Goal: Book appointment/travel/reservation

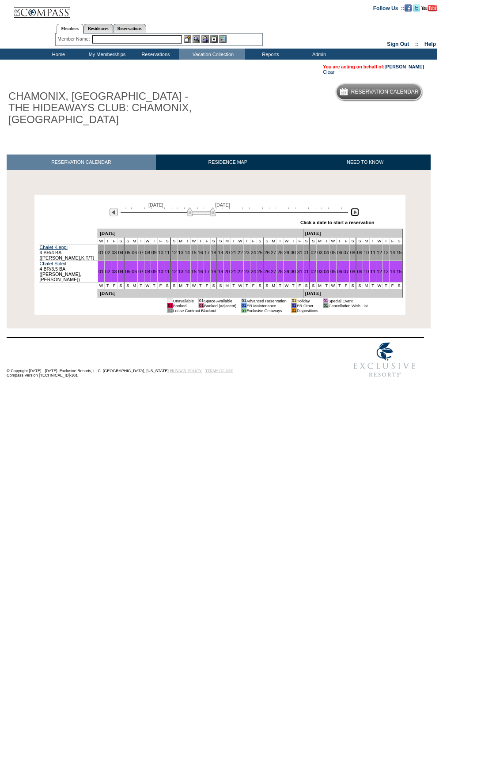
click at [355, 215] on img at bounding box center [355, 212] width 8 height 8
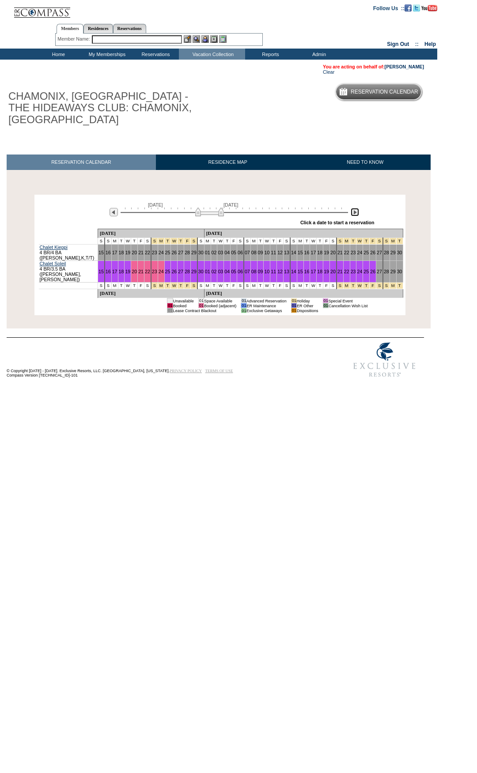
click at [357, 215] on img at bounding box center [355, 212] width 8 height 8
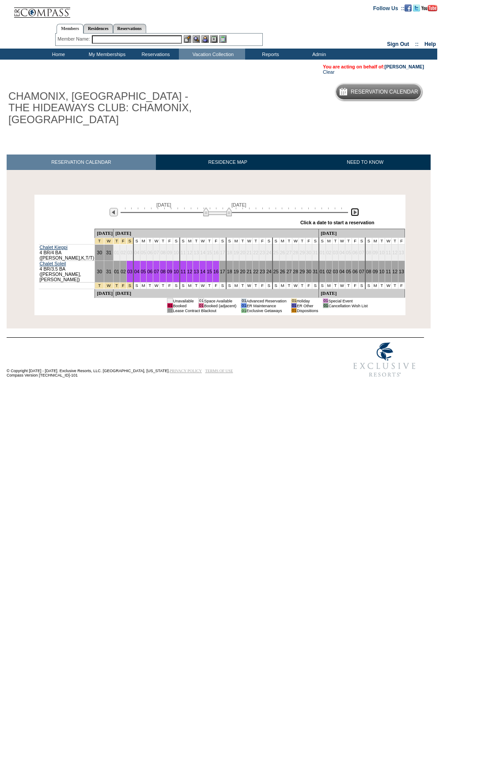
click at [357, 215] on img at bounding box center [355, 212] width 8 height 8
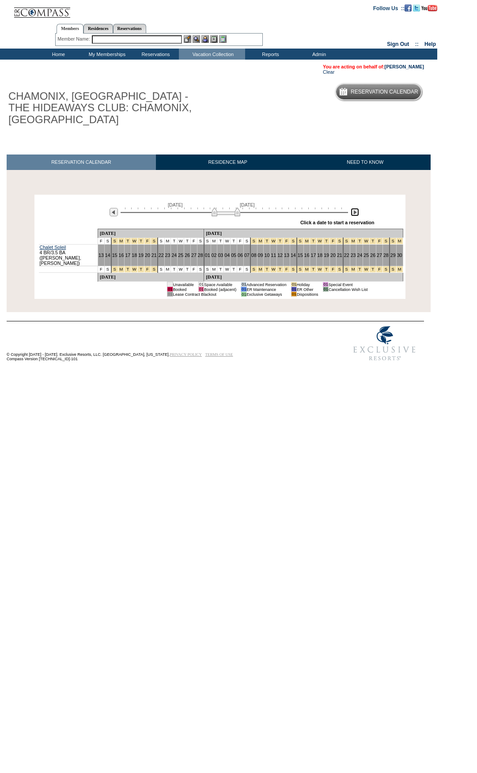
click at [357, 215] on img at bounding box center [355, 212] width 8 height 8
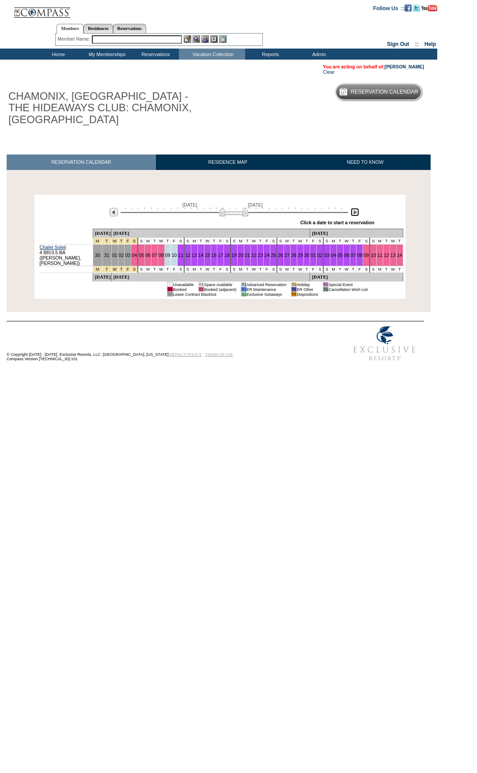
click at [357, 215] on img at bounding box center [355, 212] width 8 height 8
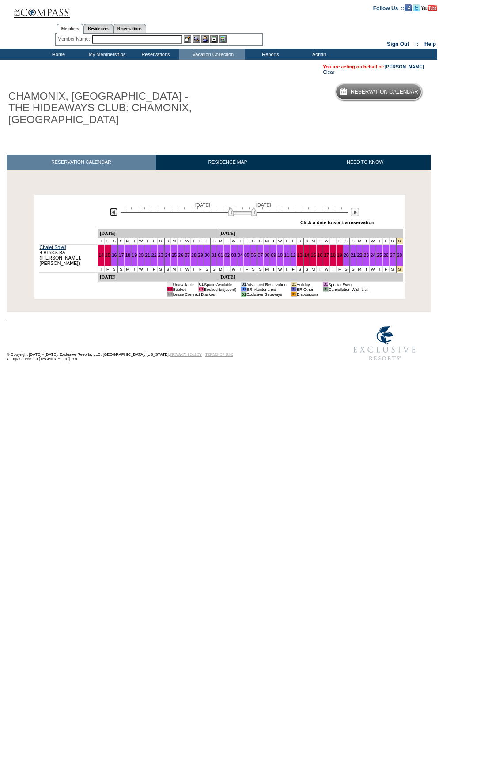
click at [117, 215] on img at bounding box center [114, 212] width 8 height 8
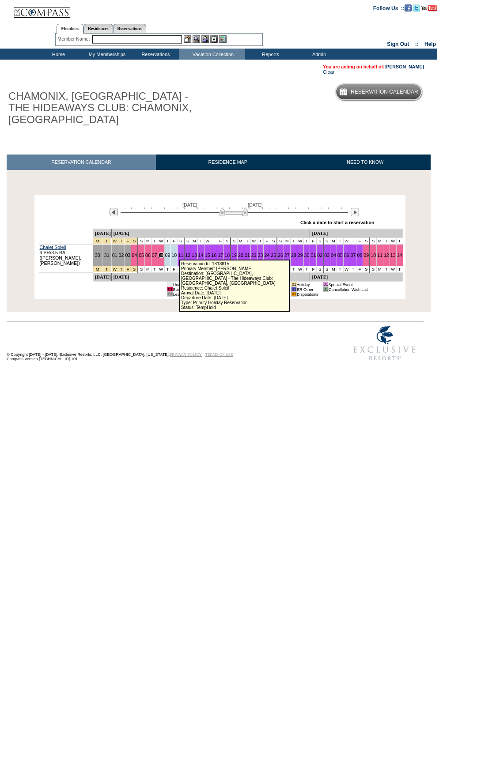
click at [164, 256] on link "08" at bounding box center [161, 255] width 5 height 5
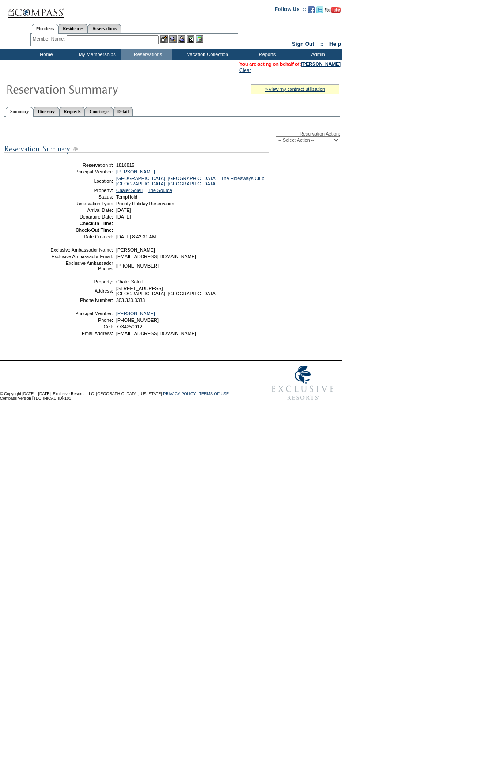
click at [333, 142] on select "-- Select Action -- Modify Reservation Dates Modify Reservation Cost Modify Occ…" at bounding box center [308, 139] width 64 height 7
click at [356, 265] on form "Follow Us ::" at bounding box center [238, 202] width 477 height 405
click at [326, 141] on select "-- Select Action -- Modify Reservation Dates Modify Reservation Cost Modify Occ…" at bounding box center [308, 139] width 64 height 7
select select "ChangeCost"
click at [276, 138] on select "-- Select Action -- Modify Reservation Dates Modify Reservation Cost Modify Occ…" at bounding box center [308, 139] width 64 height 7
